Goal: Task Accomplishment & Management: Manage account settings

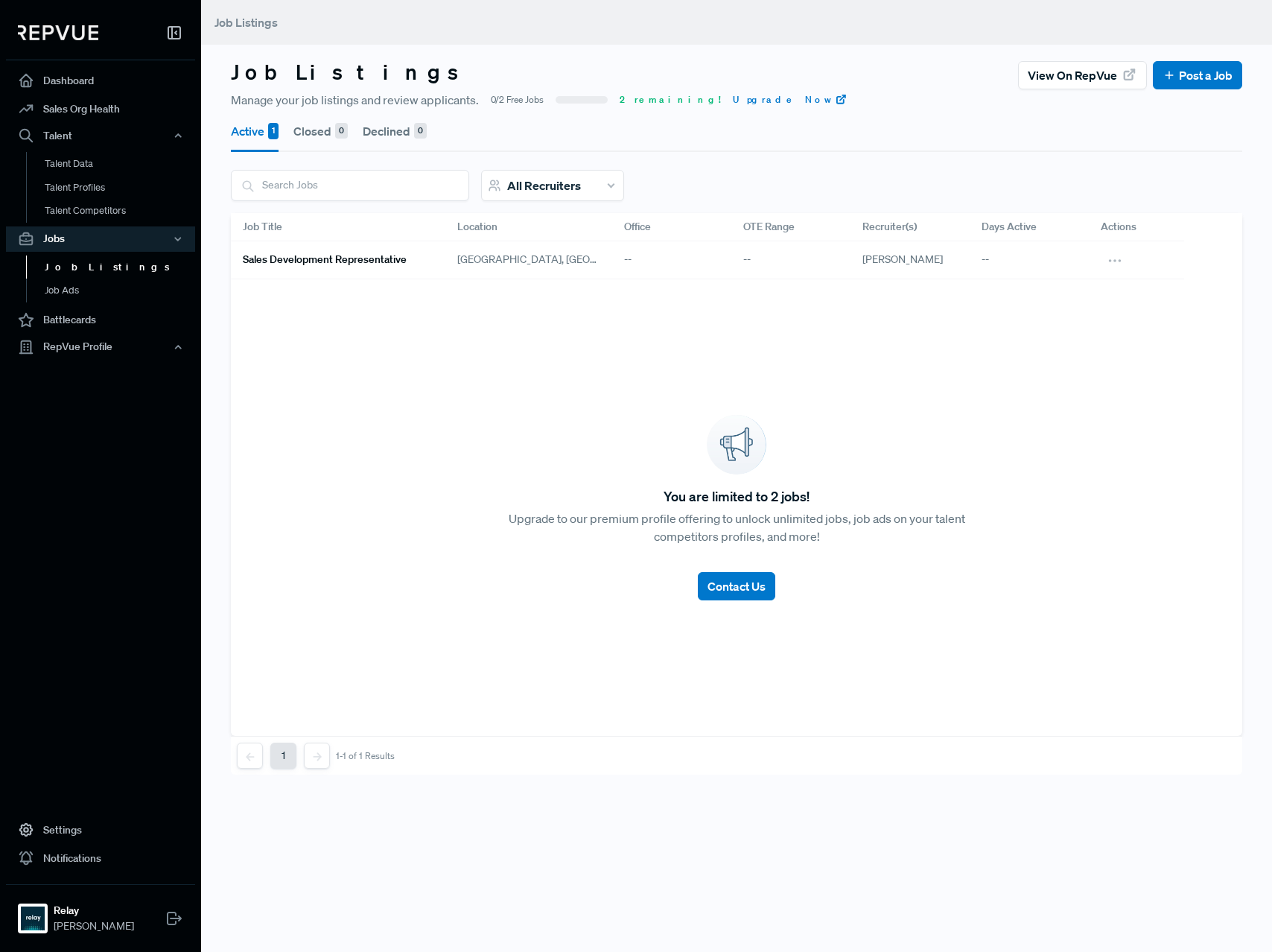
drag, startPoint x: 472, startPoint y: 457, endPoint x: 464, endPoint y: 454, distance: 8.5
click at [470, 456] on div "You are limited to 2 jobs! Upgrade to our premium profile offering to unlock un…" at bounding box center [736, 507] width 1011 height 457
click at [267, 129] on button "Active 1" at bounding box center [254, 131] width 48 height 41
drag, startPoint x: 955, startPoint y: 284, endPoint x: 946, endPoint y: 286, distance: 9.2
click at [955, 285] on div "You are limited to 2 jobs! Upgrade to our premium profile offering to unlock un…" at bounding box center [736, 507] width 1011 height 457
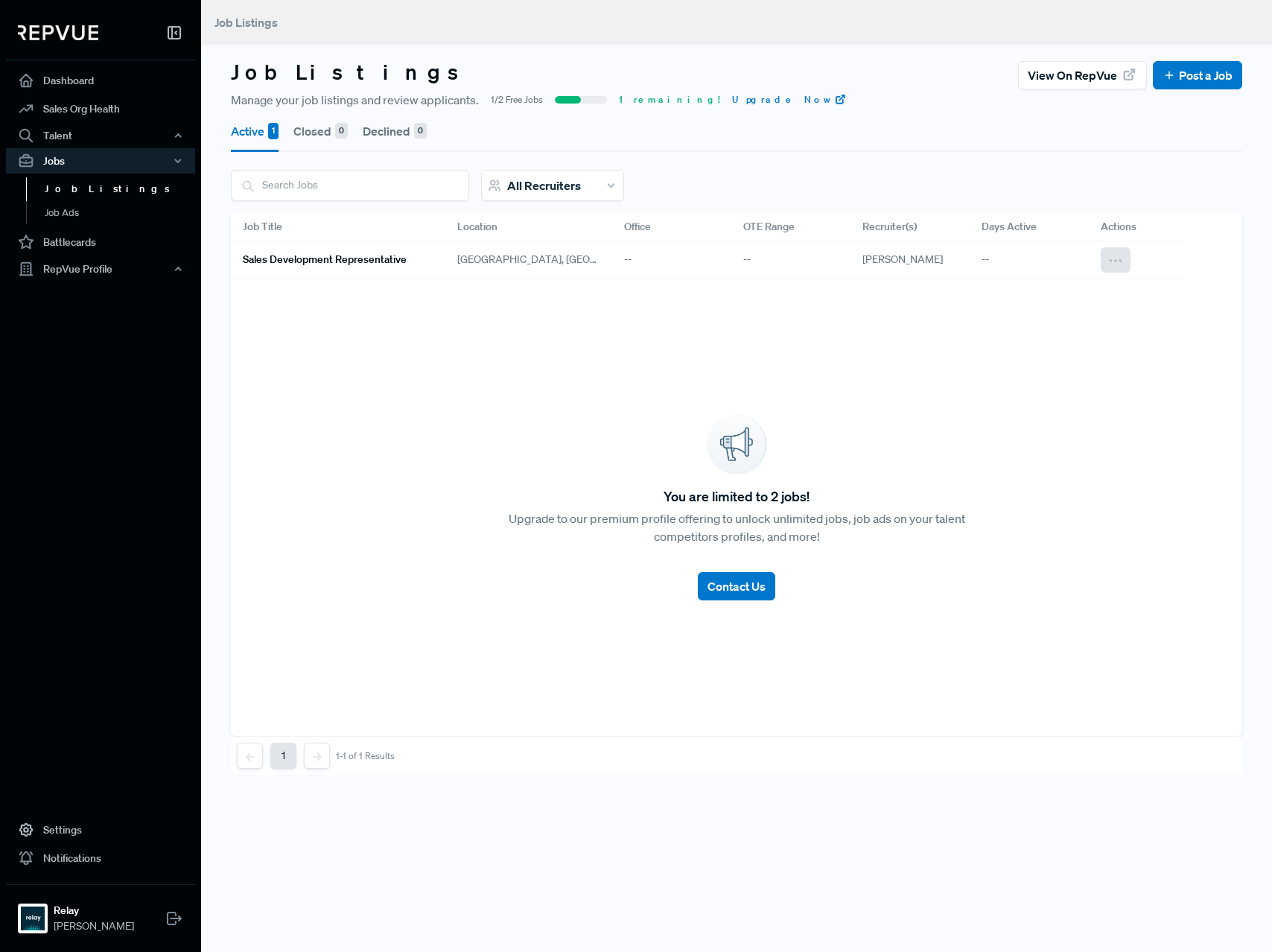
click at [1115, 261] on use at bounding box center [1116, 261] width 11 height 2
click at [1053, 304] on span "View on RepVue" at bounding box center [1036, 308] width 78 height 13
click at [582, 182] on div "All Recruiters" at bounding box center [552, 185] width 143 height 31
click at [588, 183] on div "All Recruiters" at bounding box center [552, 185] width 143 height 31
